Goal: Answer question/provide support

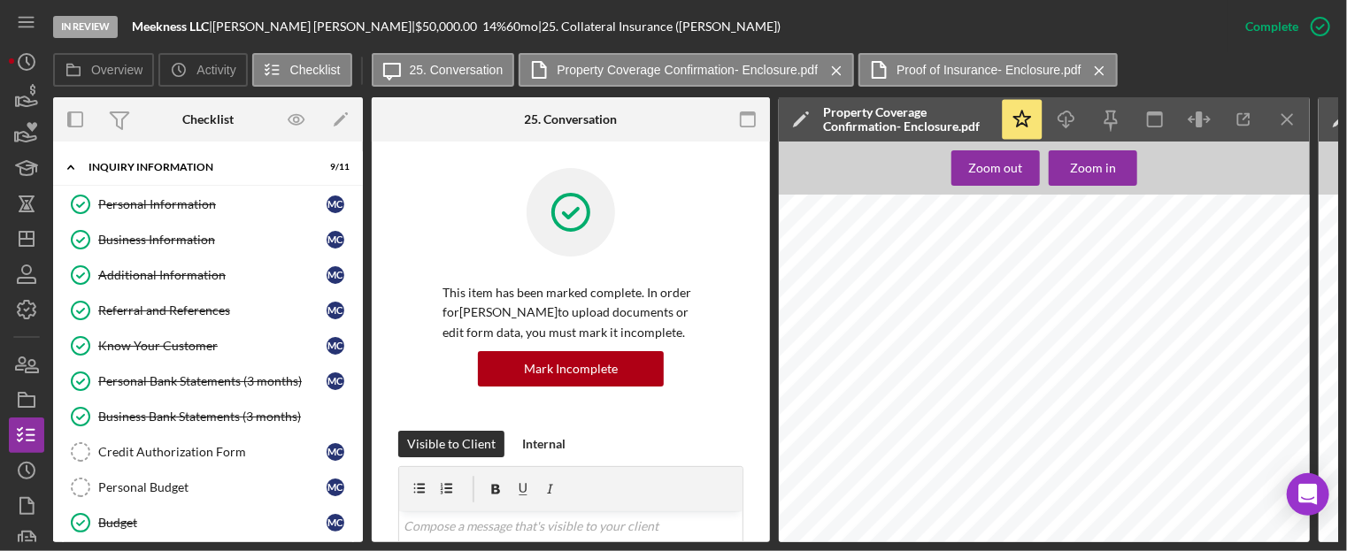
scroll to position [775, 0]
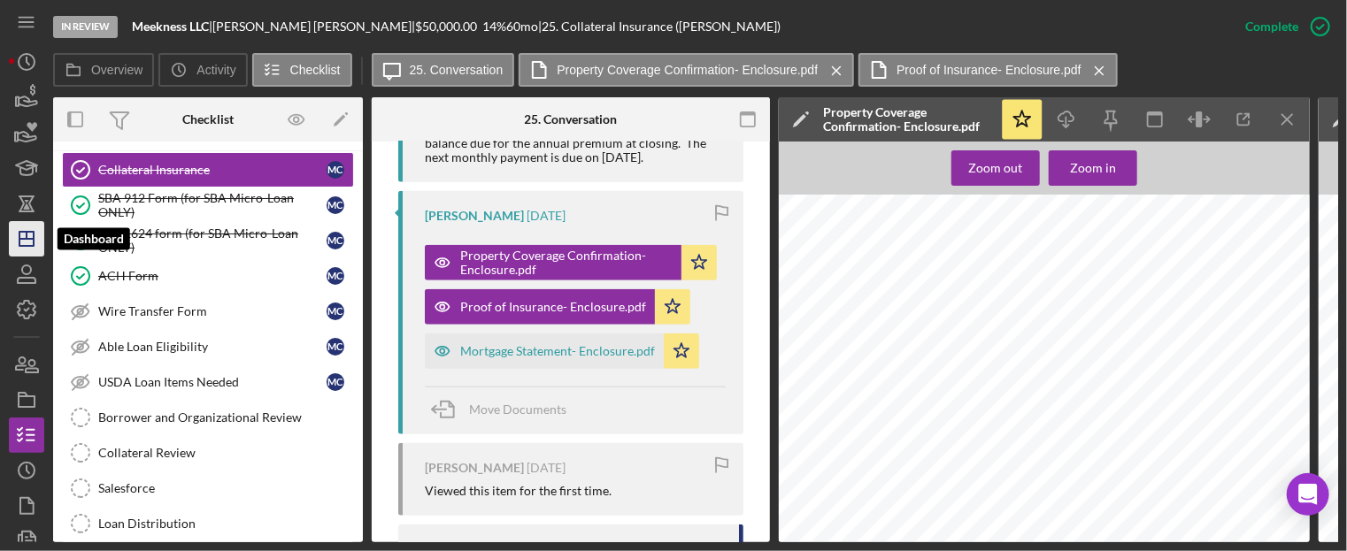
click at [20, 226] on icon "Icon/Dashboard" at bounding box center [26, 239] width 44 height 44
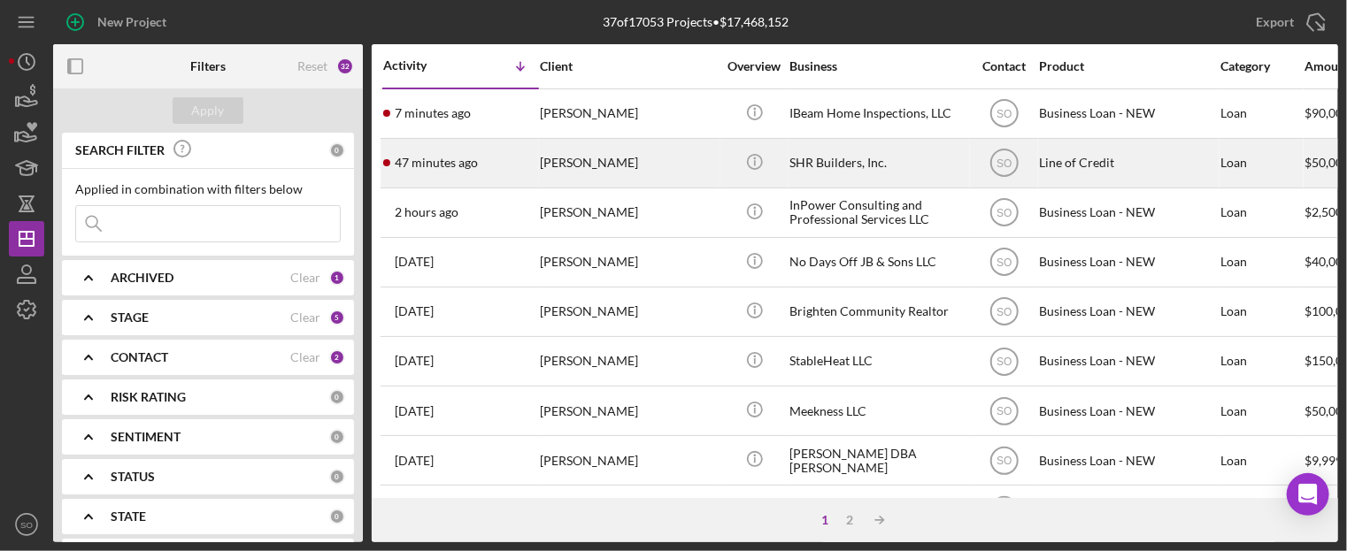
click at [571, 178] on div "[PERSON_NAME]" at bounding box center [628, 163] width 177 height 47
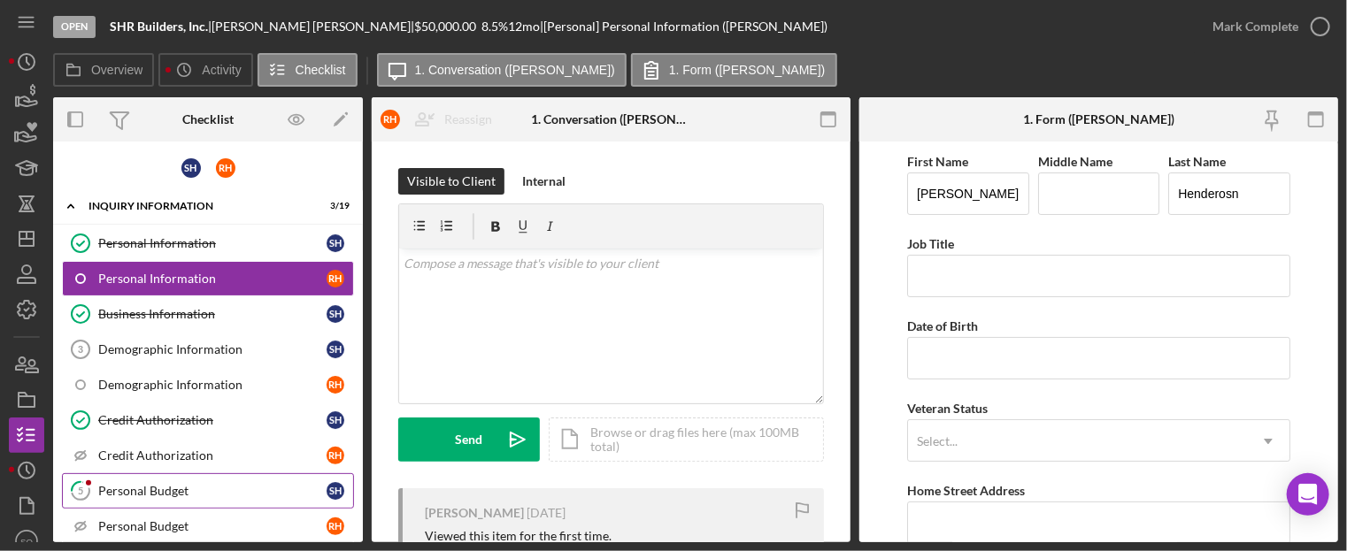
click at [139, 489] on div "Personal Budget" at bounding box center [212, 491] width 228 height 14
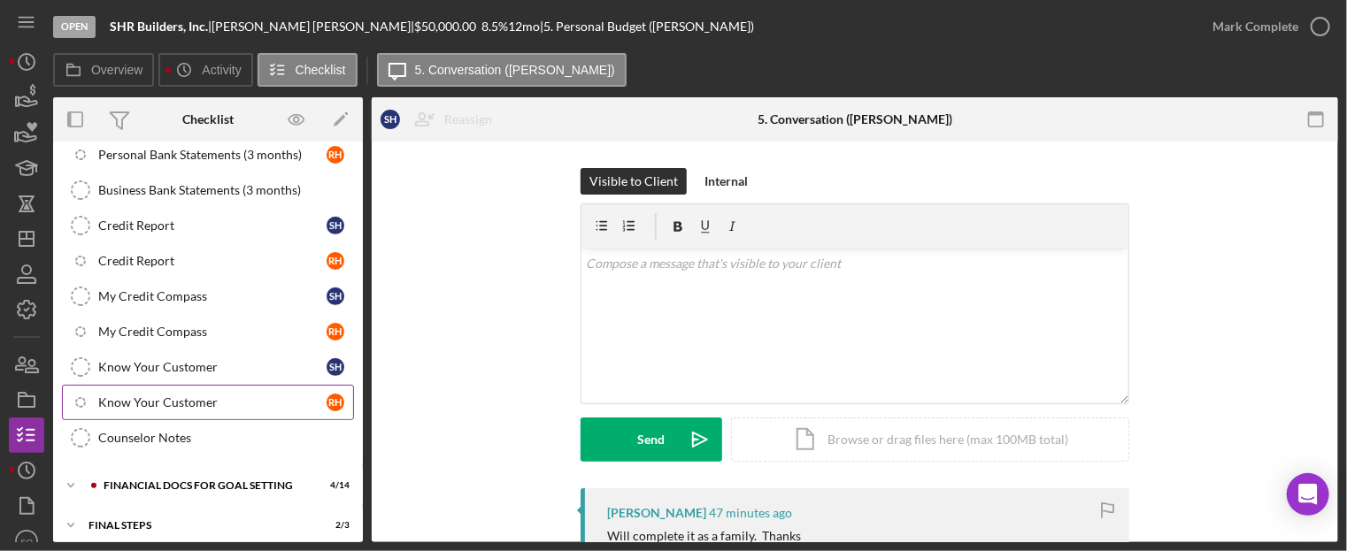
scroll to position [524, 0]
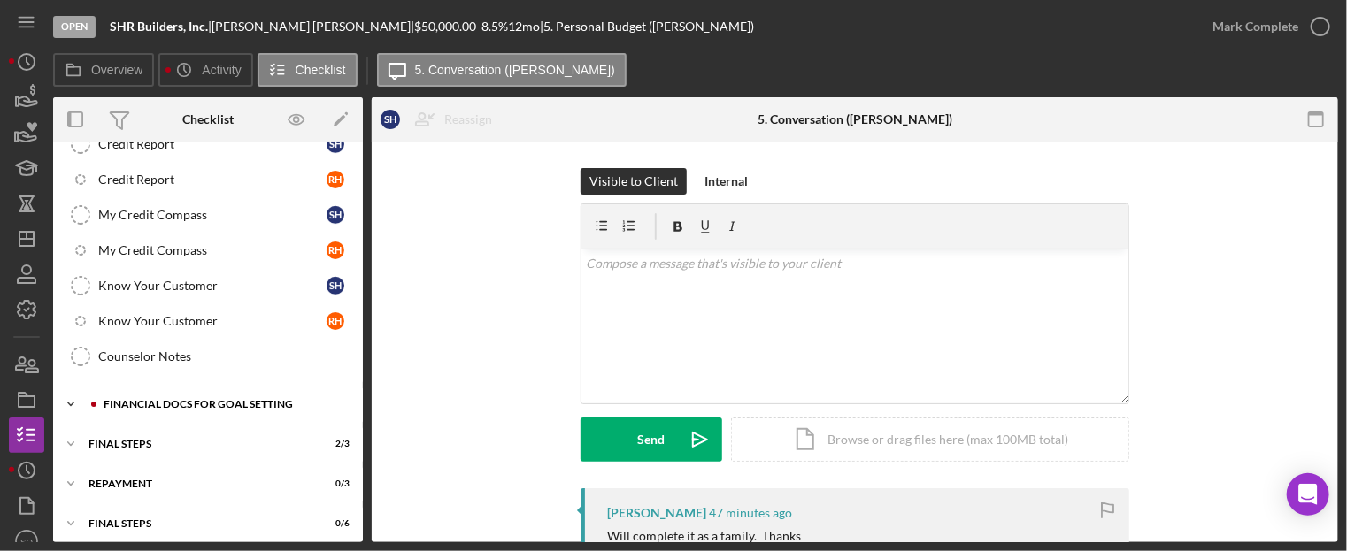
click at [154, 387] on div "Icon/Expander Financial Docs for Goal Setting 4 / 14" at bounding box center [208, 404] width 310 height 35
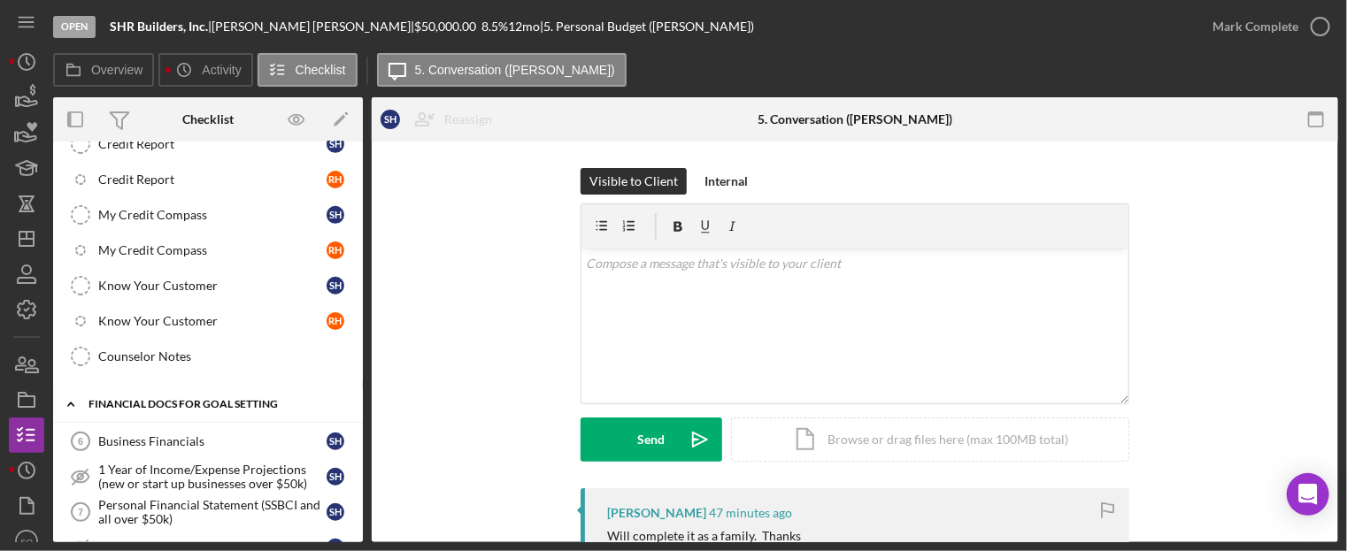
scroll to position [967, 0]
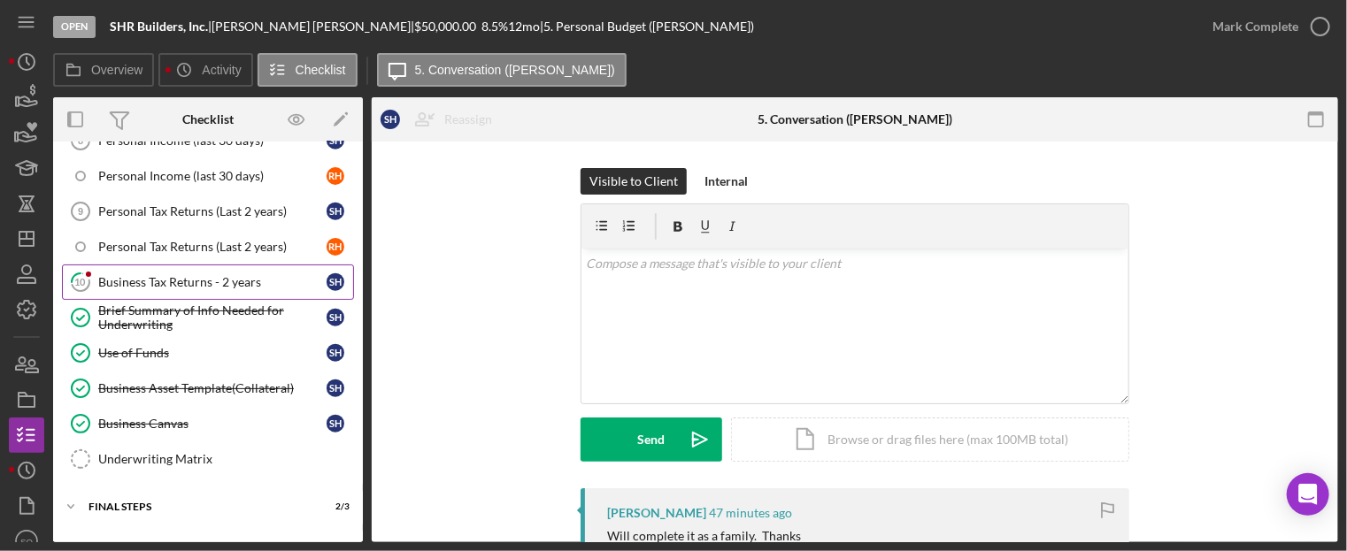
click at [170, 275] on div "Business Tax Returns - 2 years" at bounding box center [212, 282] width 228 height 14
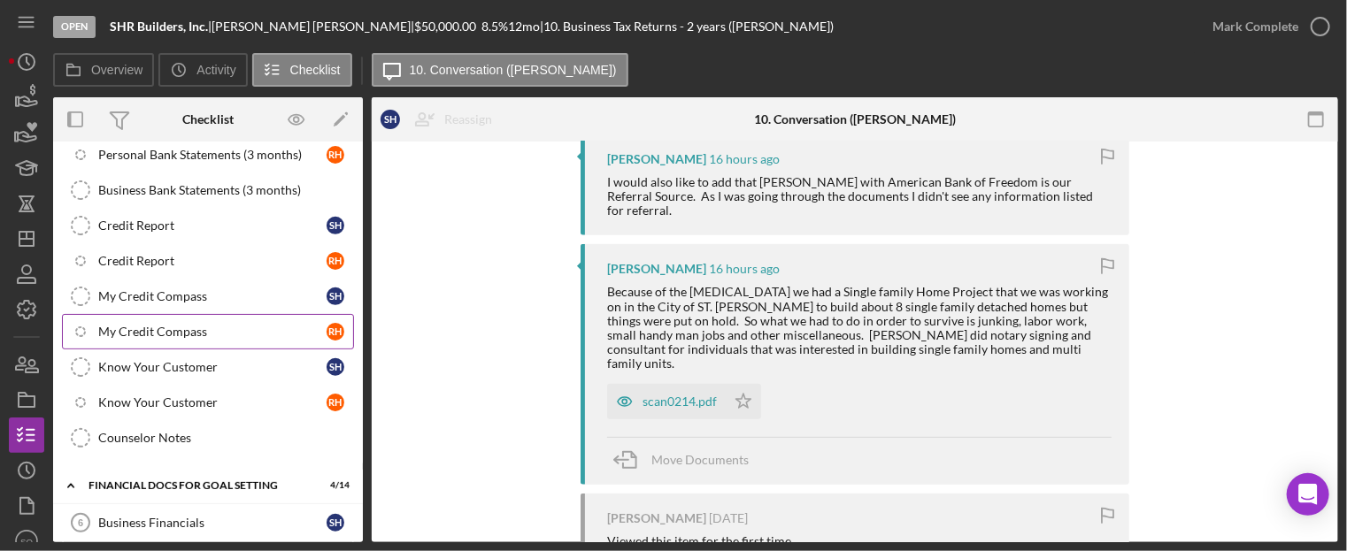
scroll to position [354, 0]
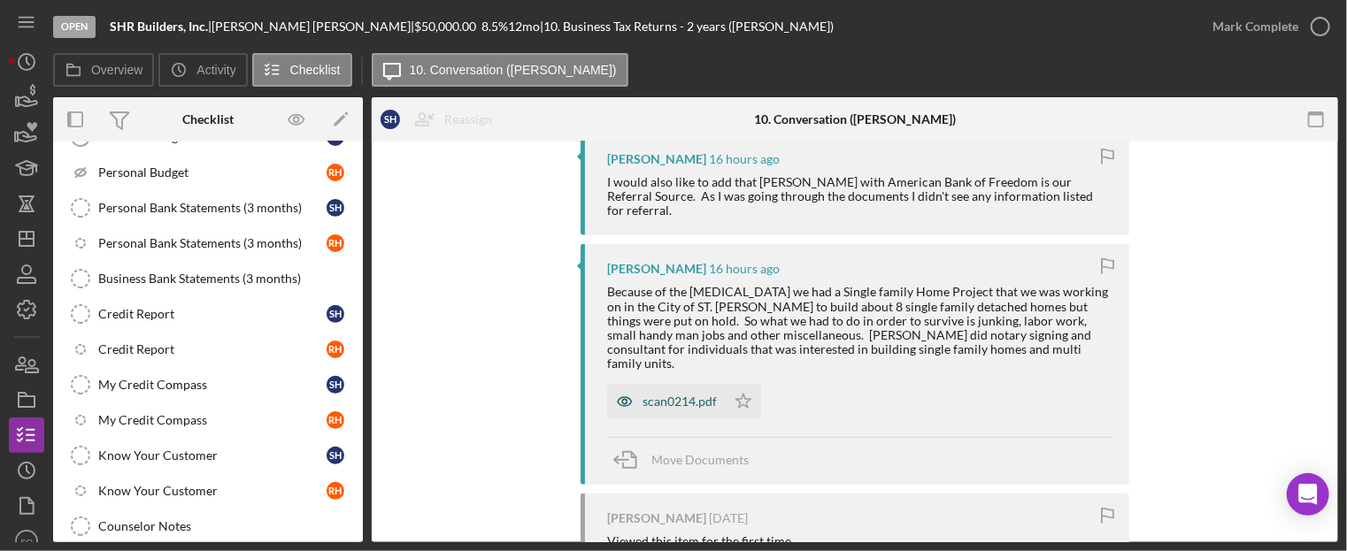
click at [666, 395] on div "scan0214.pdf" at bounding box center [680, 402] width 74 height 14
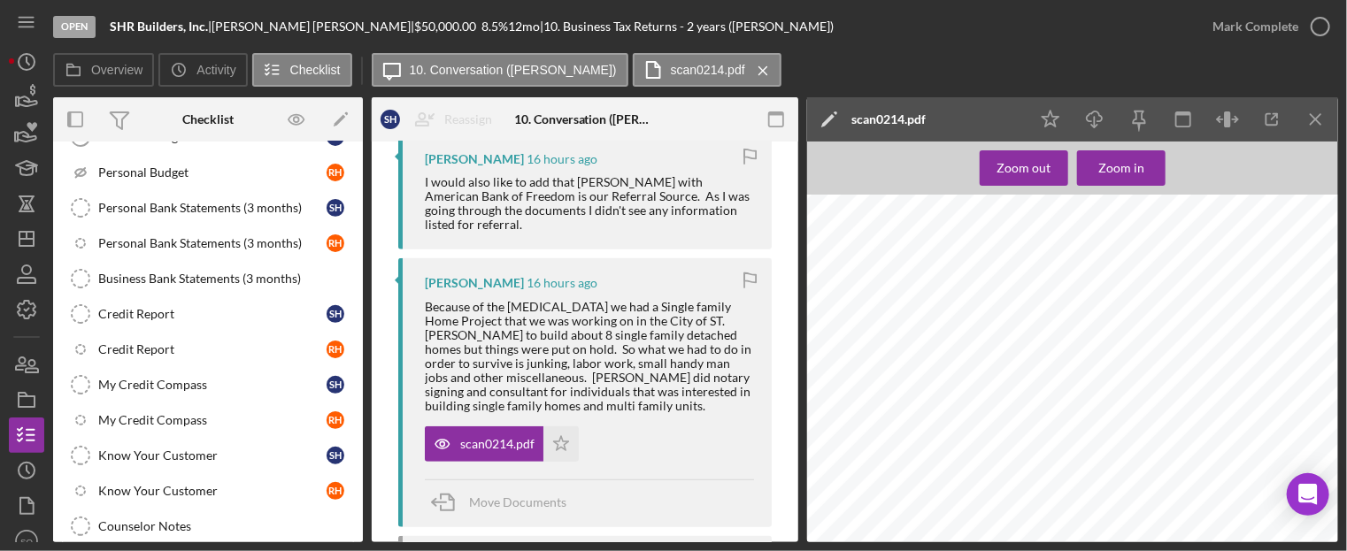
scroll to position [8168, 24]
click at [1314, 111] on icon "Icon/Menu Close" at bounding box center [1317, 120] width 40 height 40
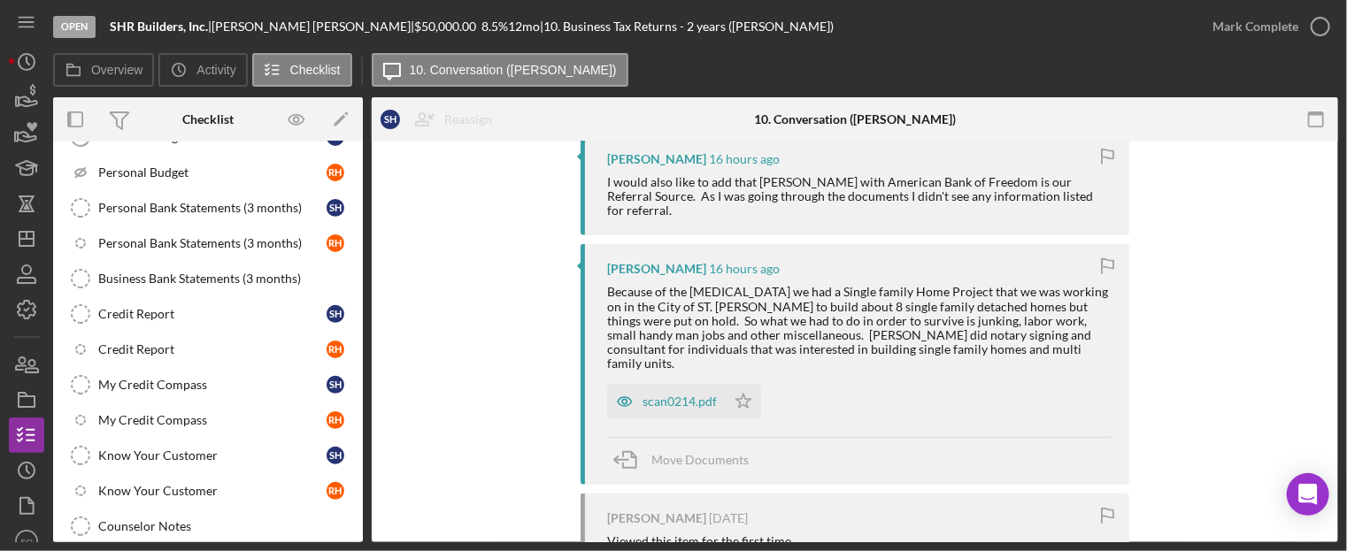
scroll to position [0, 0]
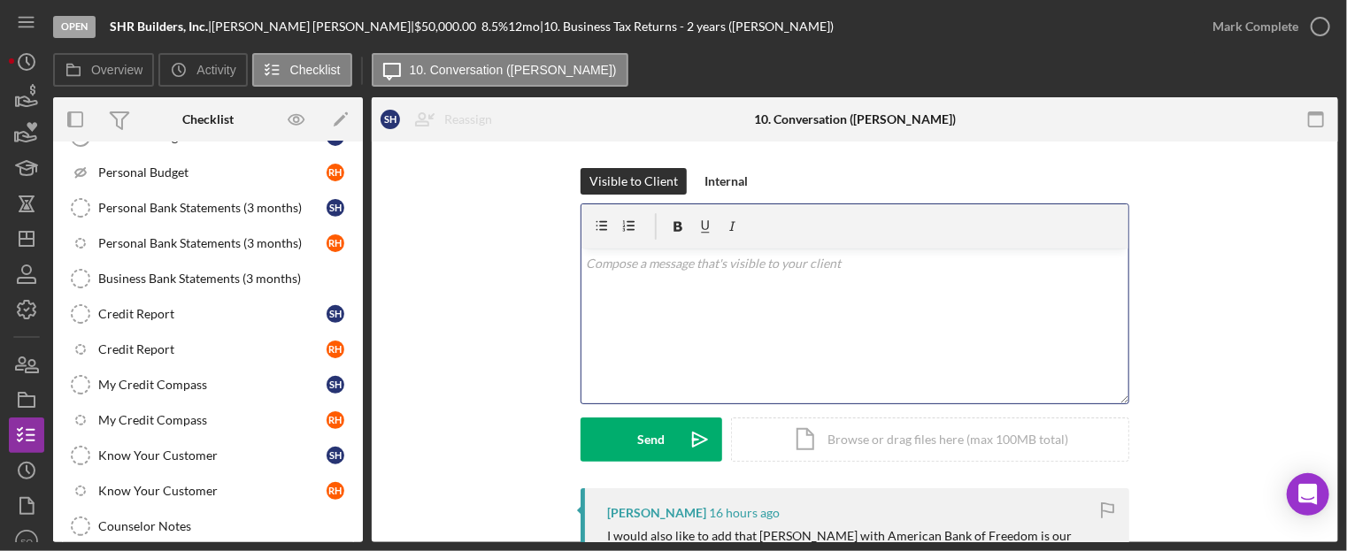
click at [801, 327] on div "v Color teal Color pink Remove color Add row above Add row below Add column bef…" at bounding box center [855, 326] width 547 height 155
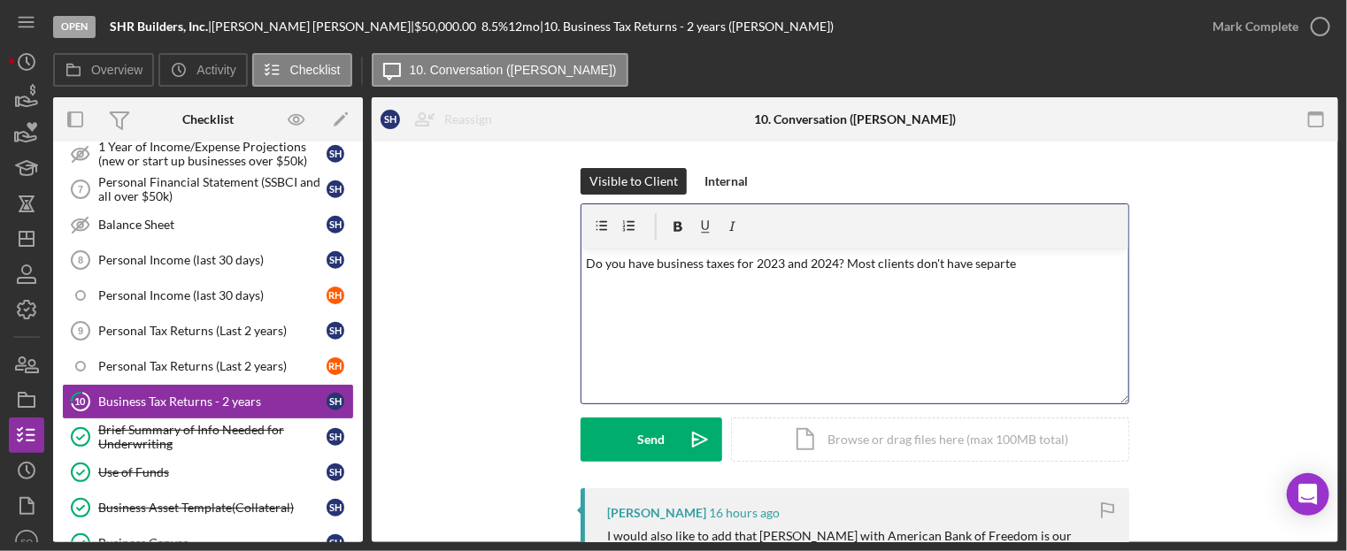
drag, startPoint x: 1046, startPoint y: 261, endPoint x: 839, endPoint y: 269, distance: 207.3
click at [839, 269] on p "Do you have business taxes for 2023 and 2024? Most clients don't have separte" at bounding box center [855, 263] width 537 height 19
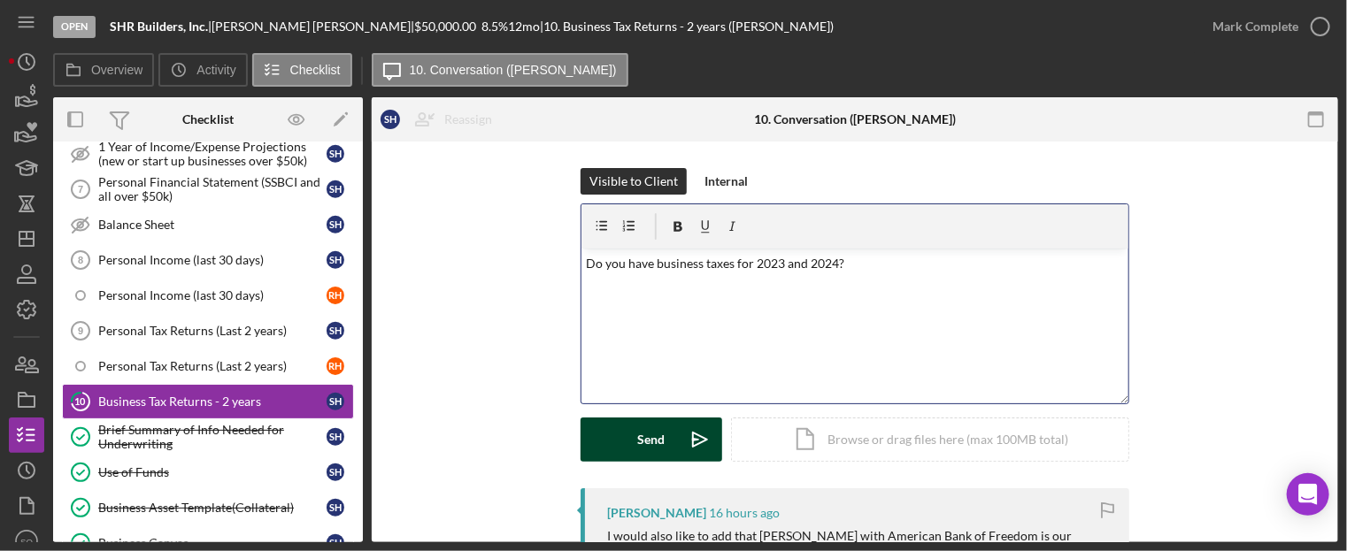
click at [682, 434] on icon "Icon/icon-invite-send" at bounding box center [700, 440] width 44 height 44
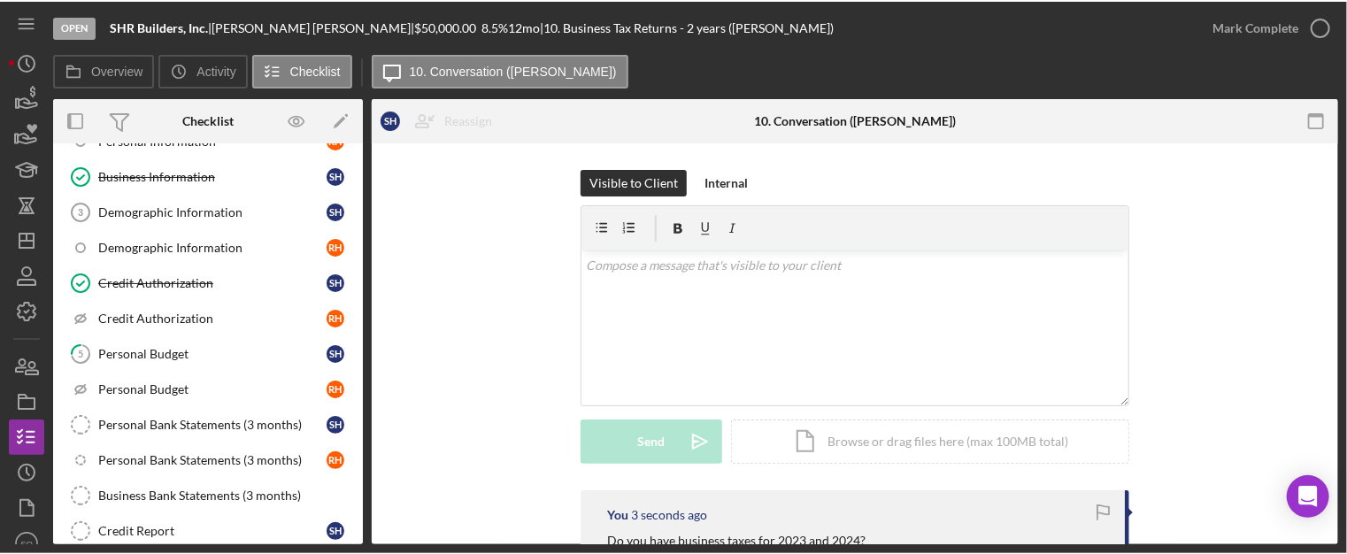
scroll to position [50, 0]
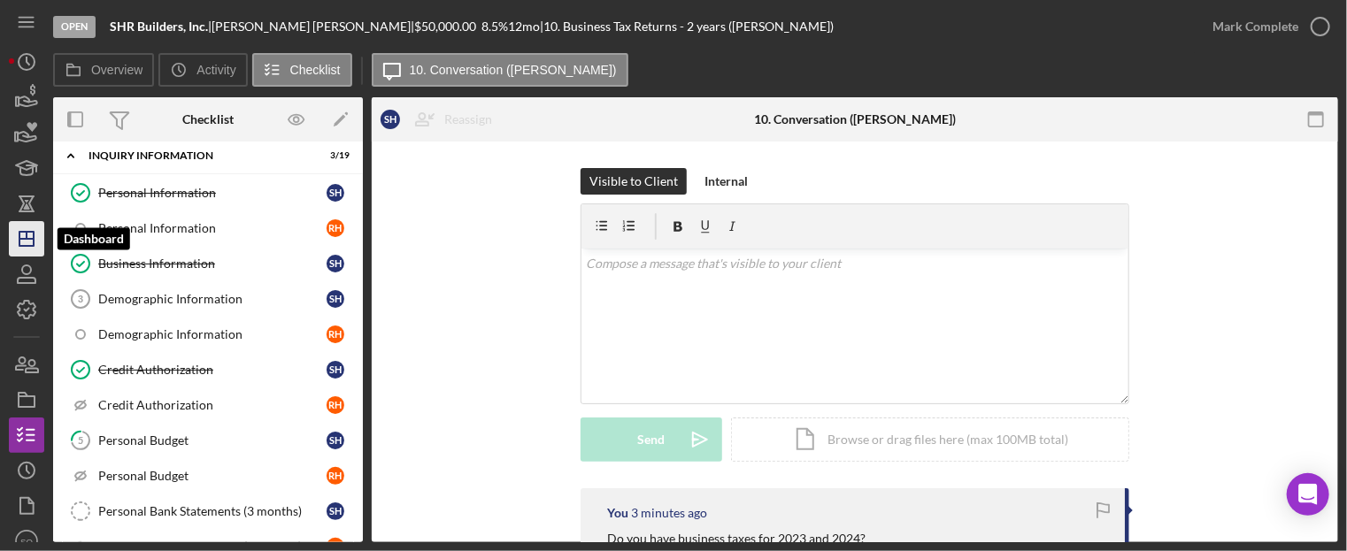
click at [35, 237] on icon "Icon/Dashboard" at bounding box center [26, 239] width 44 height 44
